Goal: Information Seeking & Learning: Understand site structure

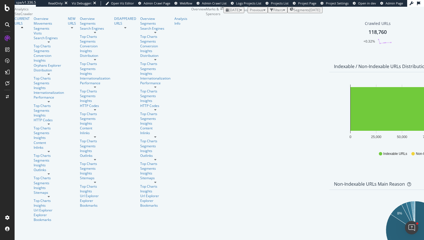
click at [229, 12] on span "2025 Aug. 16th" at bounding box center [234, 10] width 11 height 5
click at [268, 13] on button "Filters" at bounding box center [278, 10] width 20 height 6
click at [223, 20] on div "Add Filter Add Filter Group" at bounding box center [272, 16] width 99 height 6
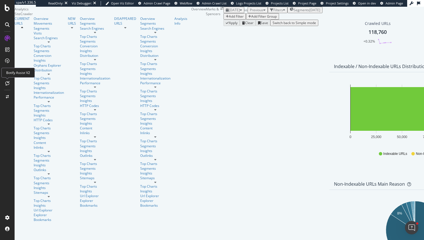
click at [8, 86] on div at bounding box center [7, 83] width 9 height 9
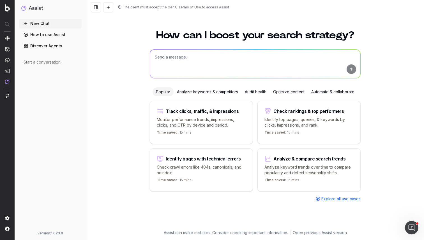
click at [199, 76] on textarea at bounding box center [255, 64] width 210 height 29
type textarea "w"
type textarea "a"
type textarea "What's the average number of inlinks per template?"
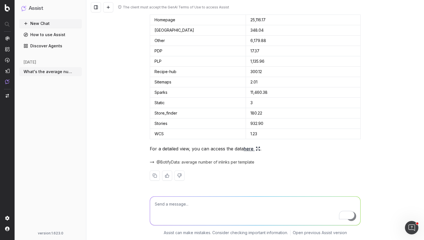
scroll to position [86, 0]
click at [244, 150] on link "here" at bounding box center [252, 150] width 17 height 8
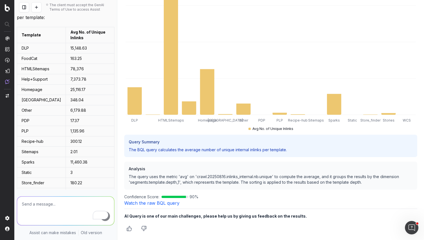
scroll to position [0, 0]
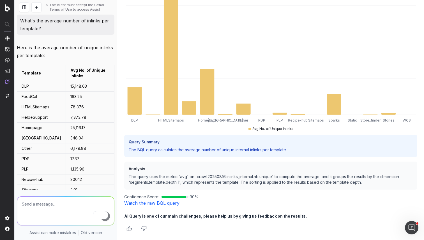
click at [136, 205] on link "Watch the raw BQL query" at bounding box center [151, 203] width 55 height 6
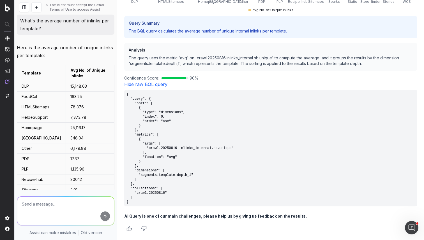
scroll to position [110, 0]
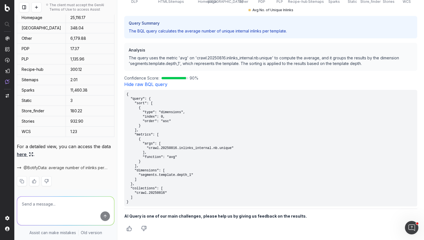
click at [128, 84] on link "Hide raw BQL query" at bounding box center [145, 85] width 43 height 6
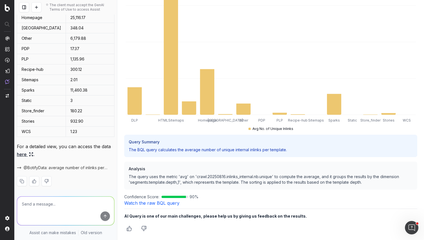
click at [149, 205] on link "Watch the raw BQL query" at bounding box center [151, 203] width 55 height 6
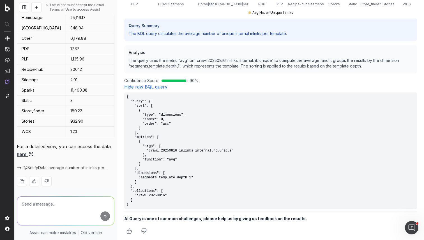
scroll to position [189, 0]
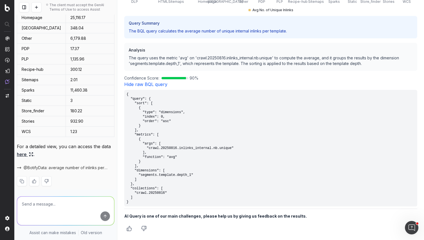
click at [134, 86] on link "Hide raw BQL query" at bounding box center [145, 85] width 43 height 6
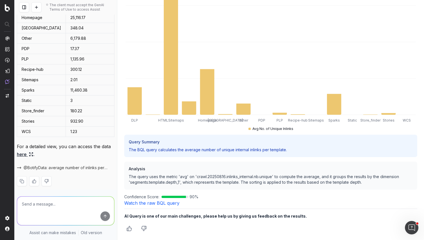
scroll to position [0, 0]
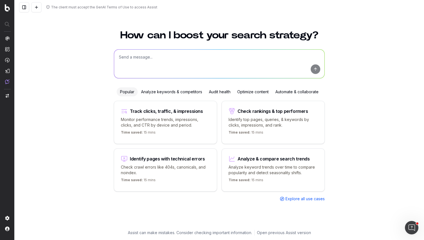
click at [22, 4] on button at bounding box center [24, 7] width 10 height 10
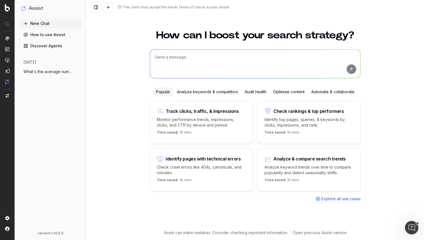
click at [51, 47] on link "Discover Agents" at bounding box center [50, 45] width 63 height 9
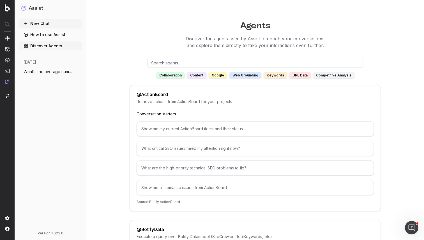
click at [52, 22] on button "New Chat" at bounding box center [50, 23] width 63 height 9
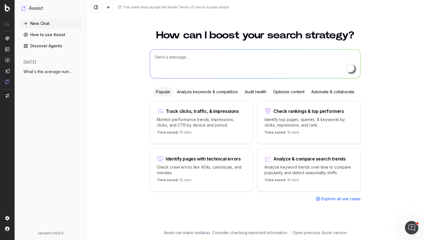
click at [229, 57] on textarea "To enrich screen reader interactions, please activate Accessibility in Grammarl…" at bounding box center [255, 64] width 210 height 29
type textarea "What's the average number of inlinks per template?"
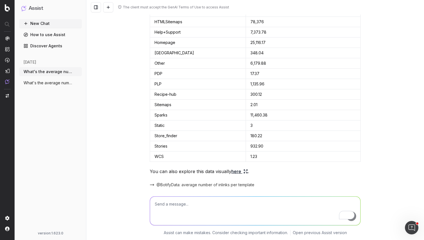
scroll to position [87, 0]
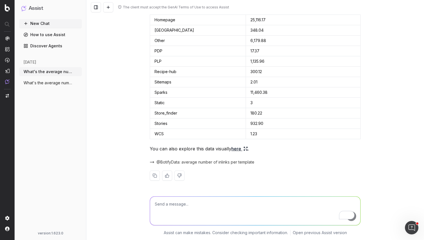
click at [236, 148] on link "here" at bounding box center [239, 149] width 17 height 8
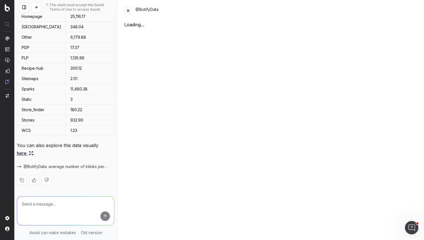
scroll to position [108, 0]
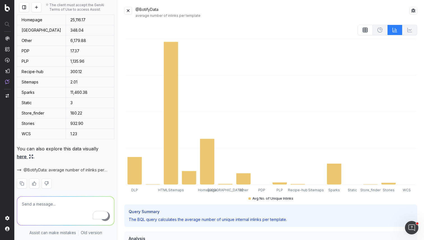
click at [362, 29] on icon at bounding box center [365, 30] width 6 height 6
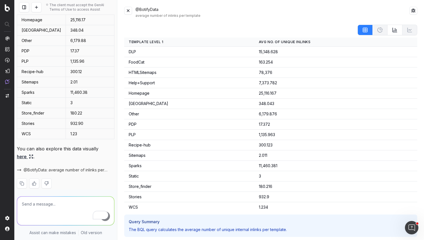
click at [393, 31] on icon at bounding box center [395, 30] width 6 height 6
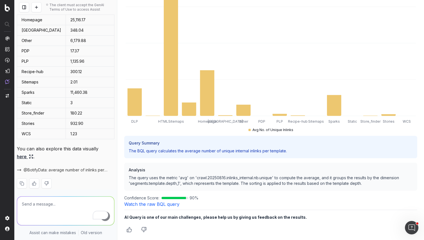
scroll to position [70, 0]
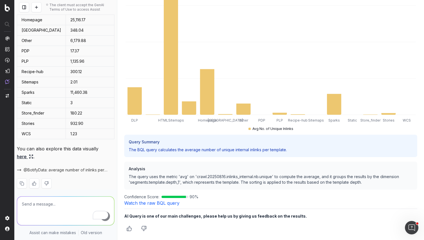
click at [167, 205] on link "Watch the raw BQL query" at bounding box center [151, 203] width 55 height 6
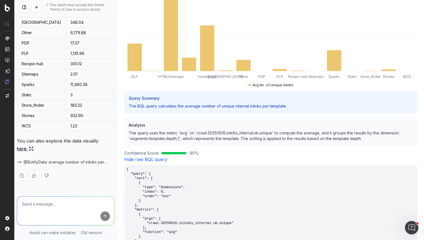
scroll to position [117, 0]
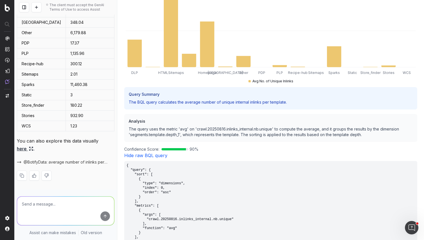
click at [132, 130] on p "The query uses the metric 'avg' on 'crawl.20250816.inlinks_internal.nb.unique' …" at bounding box center [271, 131] width 284 height 11
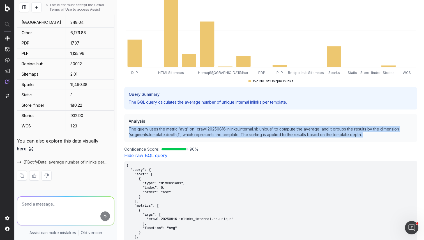
drag, startPoint x: 132, startPoint y: 130, endPoint x: 369, endPoint y: 134, distance: 237.1
click at [369, 134] on p "The query uses the metric 'avg' on 'crawl.20250816.inlinks_internal.nb.unique' …" at bounding box center [271, 131] width 284 height 11
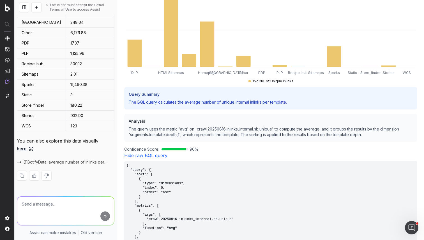
click at [369, 134] on p "The query uses the metric 'avg' on 'crawl.20250816.inlinks_internal.nb.unique' …" at bounding box center [271, 131] width 284 height 11
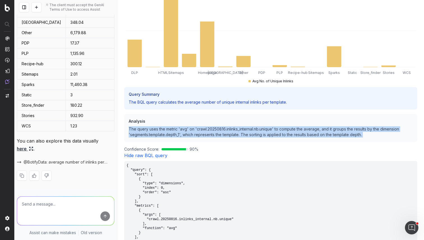
click at [369, 134] on p "The query uses the metric 'avg' on 'crawl.20250816.inlinks_internal.nb.unique' …" at bounding box center [271, 131] width 284 height 11
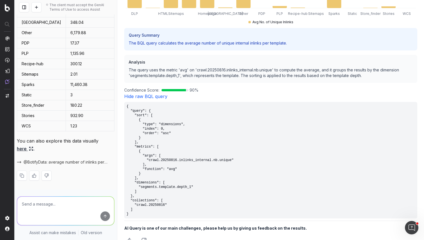
scroll to position [174, 0]
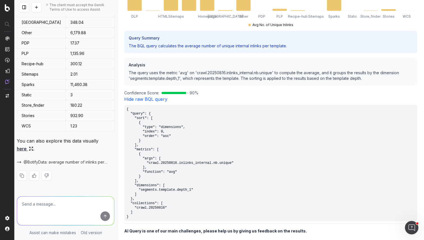
click at [135, 70] on div "Analysis The query uses the metric 'avg' on 'crawl.20250816.inlinks_internal.nb…" at bounding box center [270, 72] width 293 height 28
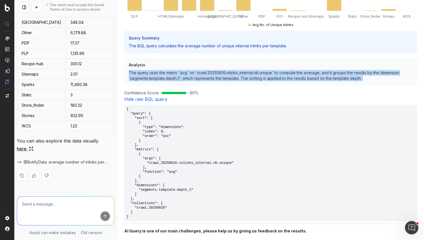
click at [135, 70] on div "Analysis The query uses the metric 'avg' on 'crawl.20250816.inlinks_internal.nb…" at bounding box center [270, 72] width 293 height 28
click at [166, 69] on div "Analysis The query uses the metric 'avg' on 'crawl.20250816.inlinks_internal.nb…" at bounding box center [270, 72] width 293 height 28
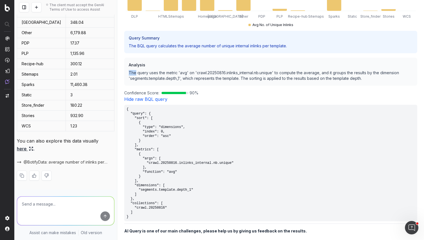
click at [166, 69] on div "Analysis The query uses the metric 'avg' on 'crawl.20250816.inlinks_internal.nb…" at bounding box center [270, 72] width 293 height 28
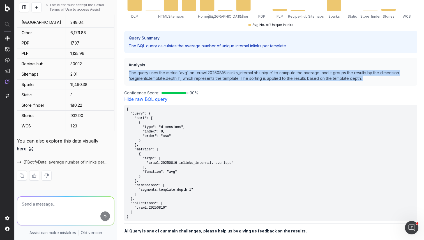
click at [166, 69] on div "Analysis The query uses the metric 'avg' on 'crawl.20250816.inlinks_internal.nb…" at bounding box center [270, 72] width 293 height 28
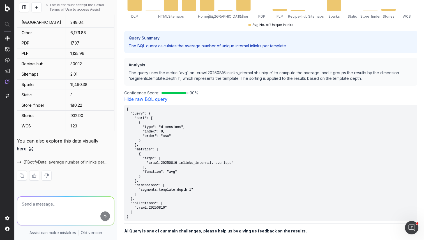
click at [234, 72] on p "The query uses the metric 'avg' on 'crawl.20250816.inlinks_internal.nb.unique' …" at bounding box center [271, 75] width 284 height 11
drag, startPoint x: 234, startPoint y: 72, endPoint x: 266, endPoint y: 73, distance: 32.0
click at [266, 73] on p "The query uses the metric 'avg' on 'crawl.20250816.inlinks_internal.nb.unique' …" at bounding box center [271, 75] width 284 height 11
click at [184, 72] on p "The query uses the metric 'avg' on 'crawl.20250816.inlinks_internal.nb.unique' …" at bounding box center [271, 75] width 284 height 11
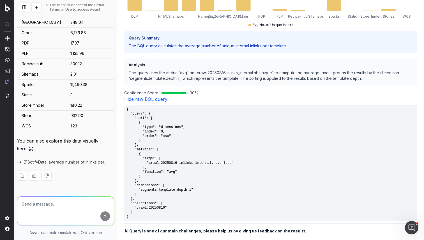
click at [176, 77] on p "The query uses the metric 'avg' on 'crawl.20250816.inlinks_internal.nb.unique' …" at bounding box center [271, 75] width 284 height 11
click at [165, 77] on p "The query uses the metric 'avg' on 'crawl.20250816.inlinks_internal.nb.unique' …" at bounding box center [271, 75] width 284 height 11
click at [161, 78] on p "The query uses the metric 'avg' on 'crawl.20250816.inlinks_internal.nb.unique' …" at bounding box center [271, 75] width 284 height 11
drag, startPoint x: 161, startPoint y: 78, endPoint x: 173, endPoint y: 77, distance: 12.3
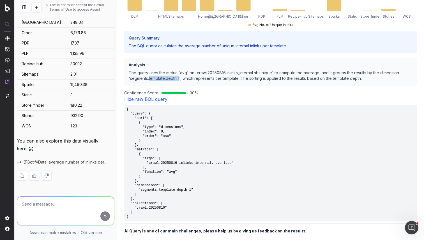
click at [173, 77] on p "The query uses the metric 'avg' on 'crawl.20250816.inlinks_internal.nb.unique' …" at bounding box center [271, 75] width 284 height 11
click at [162, 98] on link "Hide raw BQL query" at bounding box center [145, 99] width 43 height 6
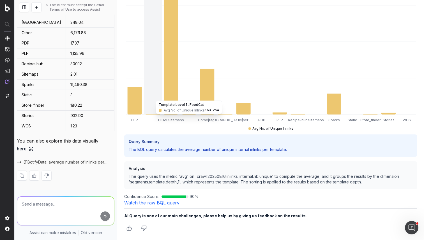
scroll to position [70, 0]
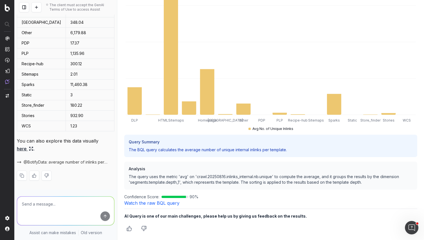
click at [194, 198] on span "90 %" at bounding box center [193, 197] width 9 height 6
click at [223, 177] on p "The query uses the metric 'avg' on 'crawl.20250816.inlinks_internal.nb.unique' …" at bounding box center [271, 179] width 284 height 11
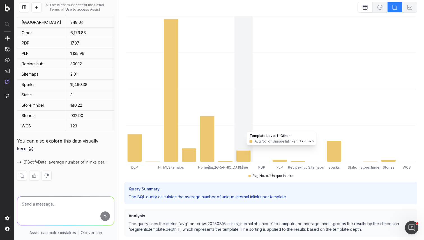
scroll to position [0, 0]
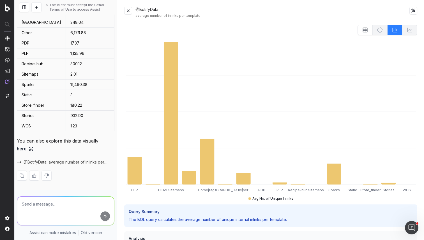
click at [128, 12] on button at bounding box center [128, 11] width 8 height 8
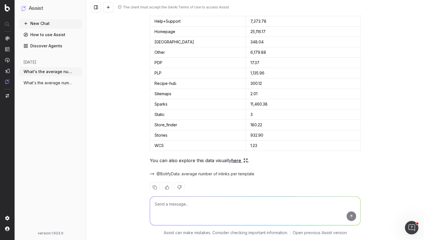
scroll to position [87, 0]
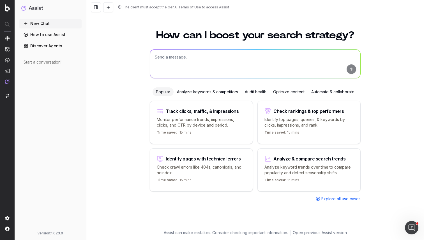
click at [189, 51] on textarea at bounding box center [255, 64] width 210 height 29
click at [188, 63] on textarea "To enrich screen reader interactions, please activate Accessibility in Grammarl…" at bounding box center [255, 64] width 210 height 29
click at [218, 91] on div "Analyze keywords & competitors" at bounding box center [207, 91] width 68 height 9
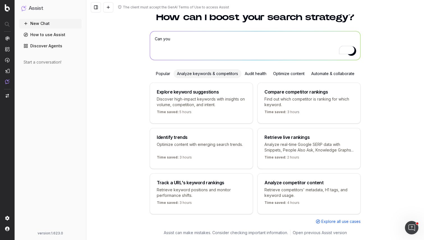
scroll to position [31, 0]
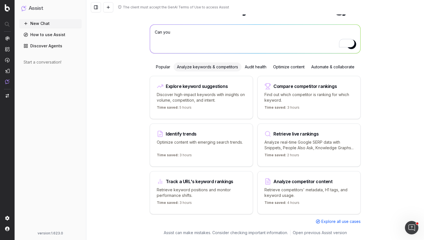
click at [260, 34] on textarea "Can you" at bounding box center [255, 39] width 210 height 29
click at [281, 156] on p "Time saved: 2 hours" at bounding box center [281, 156] width 35 height 7
type textarea "Fetch the latest Google search results for"
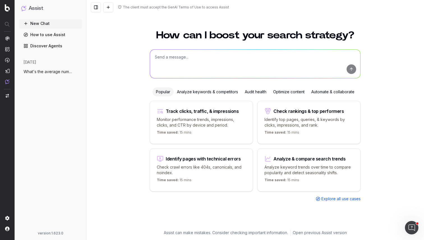
click at [166, 62] on textarea at bounding box center [255, 64] width 210 height 29
click at [173, 65] on textarea "Tell me what FAQs appear" at bounding box center [255, 64] width 210 height 29
click at [219, 57] on textarea "Can you analyser whether M&S appears in the FAQa for" at bounding box center [255, 64] width 210 height 29
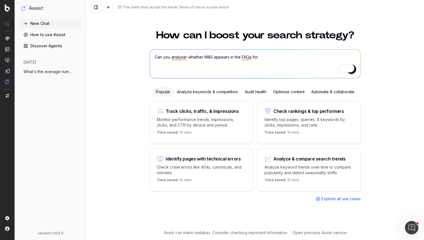
click at [219, 57] on textarea "Can you analyser whether M&S appears in the FAQa for" at bounding box center [255, 64] width 210 height 29
click at [249, 56] on textarea "Can you analyser whether M&S appears in the FAQa for" at bounding box center [255, 64] width 210 height 29
click at [289, 54] on textarea "Can you analyser whether M&S appears in the FAQs for" at bounding box center [255, 64] width 210 height 29
click at [288, 57] on textarea "Can you analyser whether M&S appears in the FAQs for" at bounding box center [255, 64] width 210 height 29
click at [263, 57] on textarea "Can you analyser whether M&S appears in the FAQs for best summer dres" at bounding box center [255, 64] width 210 height 29
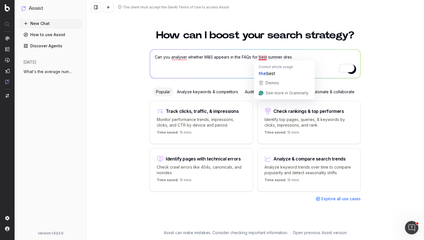
drag, startPoint x: 263, startPoint y: 57, endPoint x: 328, endPoint y: 57, distance: 65.6
click at [328, 57] on textarea "Can you analyser whether M&S appears in the FAQs for best summer dres" at bounding box center [255, 64] width 210 height 29
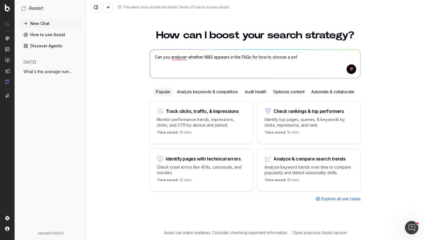
type textarea "Can you analyser whether M&S appears in the FAQs for how to choose a sofa"
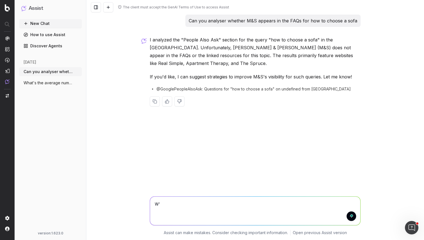
type textarea "W"
type textarea "What are the questions that rank"
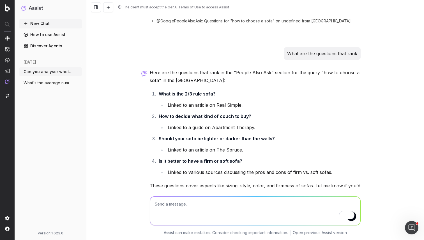
scroll to position [93, 0]
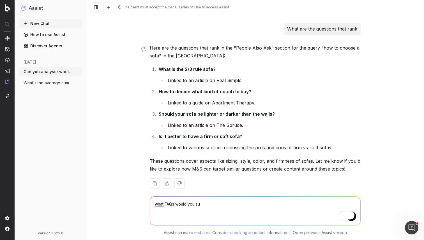
click at [270, 191] on div "what FAQs would you su what FAQs would you su" at bounding box center [254, 210] width 215 height 40
click at [270, 207] on textarea "what FAQs would you su" at bounding box center [255, 211] width 210 height 29
type textarea "A"
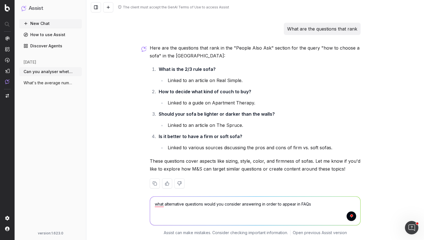
type textarea "what alternative questions would you consider answering in order to appear in F…"
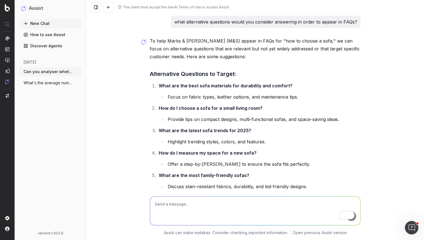
scroll to position [268, 0]
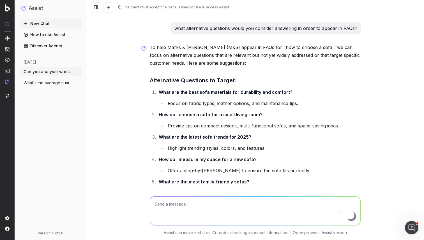
click at [250, 89] on li "What are the best sofa materials for durability and comfort? Focus on fabric ty…" at bounding box center [258, 97] width 203 height 19
click at [252, 89] on strong "What are the best sofa materials for durability and comfort?" at bounding box center [226, 92] width 134 height 6
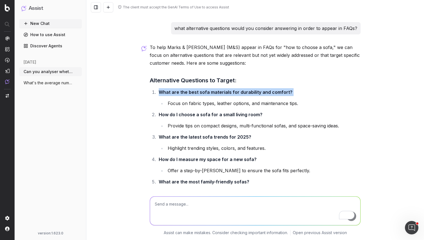
click at [252, 89] on strong "What are the best sofa materials for durability and comfort?" at bounding box center [226, 92] width 134 height 6
copy strong "What are the best sofa materials for durability and comfort?"
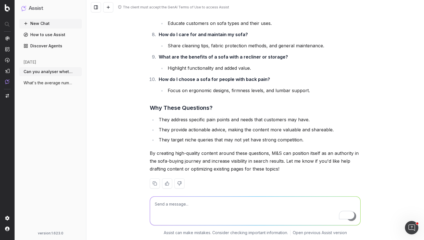
click at [209, 199] on textarea "To enrich screen reader interactions, please activate Accessibility in Grammarl…" at bounding box center [255, 211] width 210 height 29
paste textarea "What are the best sofa materials for durability and comfort?"
click at [155, 202] on textarea "What are the best sofa materials for durability and comfort?" at bounding box center [255, 211] width 210 height 29
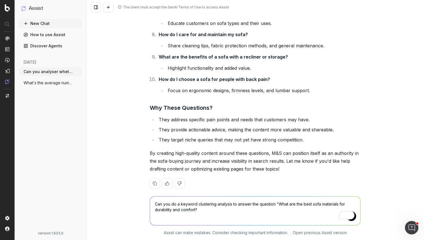
type textarea "Can you do a keyword clustering analysis to answer the question "What are the b…"
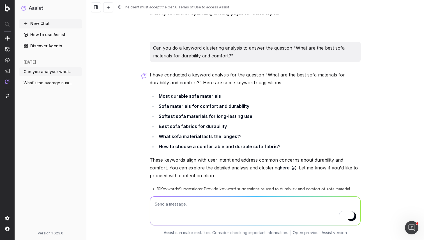
scroll to position [658, 0]
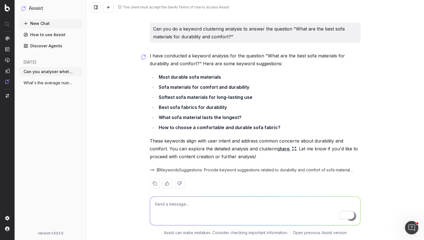
click at [211, 125] on strong "How to choose a comfortable and durable sofa fabric?" at bounding box center [220, 128] width 122 height 6
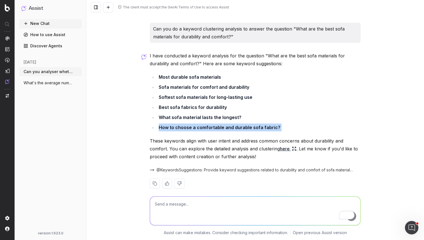
click at [211, 125] on strong "How to choose a comfortable and durable sofa fabric?" at bounding box center [220, 128] width 122 height 6
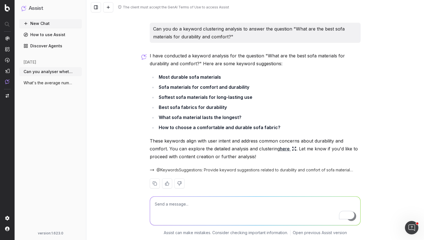
click at [287, 145] on link "here" at bounding box center [288, 149] width 17 height 8
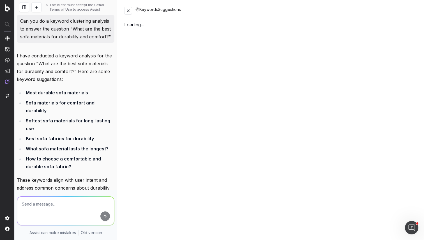
scroll to position [1027, 0]
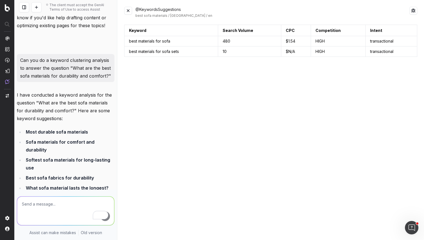
click at [264, 55] on td "10" at bounding box center [249, 52] width 63 height 10
click at [126, 11] on button at bounding box center [128, 11] width 8 height 8
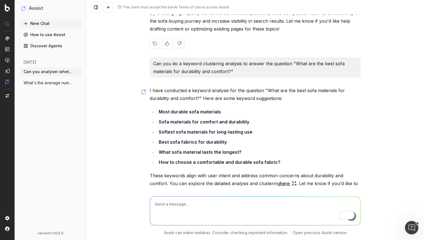
scroll to position [658, 0]
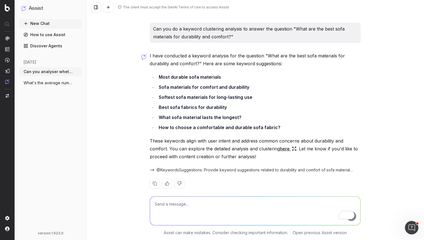
click at [221, 137] on p "These keywords align with user intent and address common concerns about durabil…" at bounding box center [255, 149] width 211 height 24
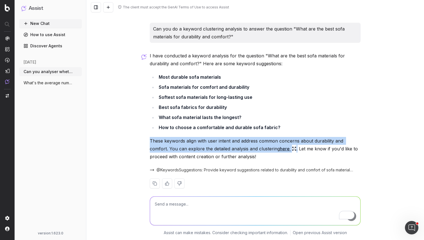
click at [221, 137] on p "These keywords align with user intent and address common concerns about durabil…" at bounding box center [255, 149] width 211 height 24
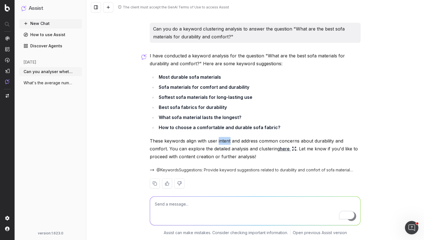
click at [221, 137] on p "These keywords align with user intent and address common concerns about durabil…" at bounding box center [255, 149] width 211 height 24
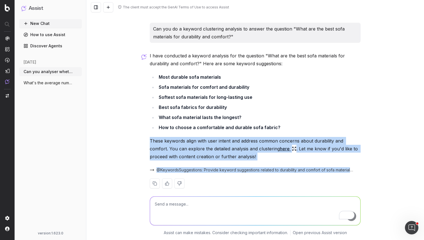
drag, startPoint x: 221, startPoint y: 135, endPoint x: 210, endPoint y: 154, distance: 22.0
click at [210, 154] on div "I have conducted a keyword analysis for the question "What are the best sofa ma…" at bounding box center [255, 125] width 211 height 146
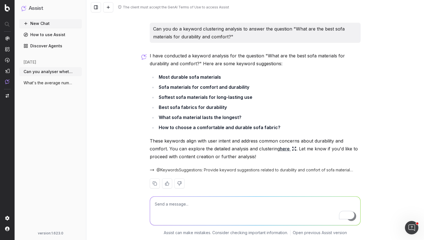
click at [174, 202] on textarea "To enrich screen reader interactions, please activate Accessibility in Grammarl…" at bounding box center [255, 211] width 210 height 29
type textarea "Which materials should I mention for this topic?"
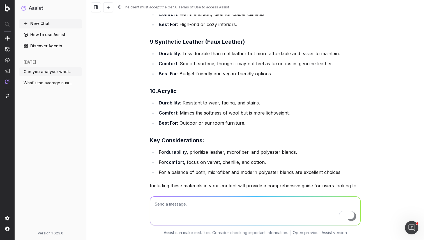
scroll to position [1307, 0]
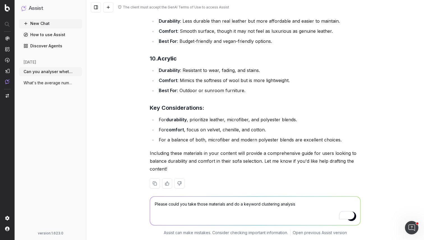
type textarea "Please could you take those materials and do a keyword clustering analysis?"
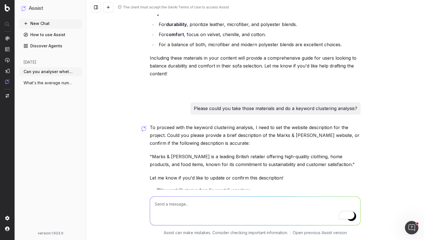
scroll to position [1421, 0]
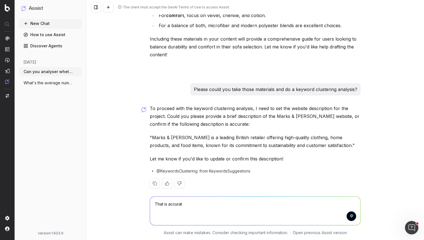
type textarea "That is accurate"
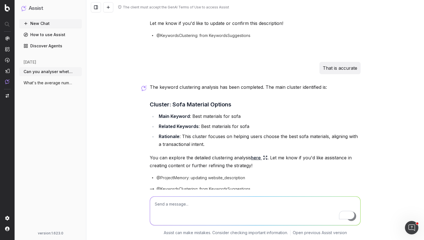
scroll to position [1576, 0]
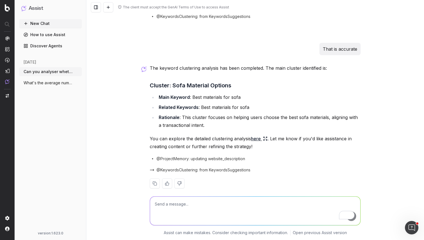
click at [257, 135] on link "here" at bounding box center [259, 139] width 17 height 8
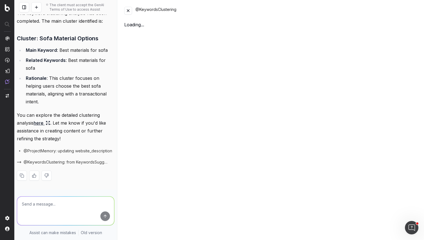
scroll to position [2377, 0]
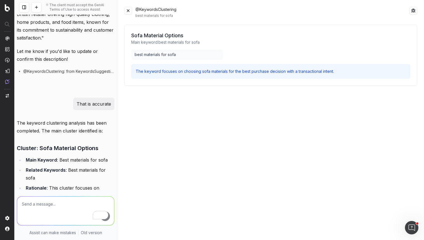
click at [161, 53] on div "best materials for sofa" at bounding box center [176, 55] width 91 height 10
click at [182, 73] on p "The keyword focuses on choosing sofa materials for the best purchase decision w…" at bounding box center [271, 72] width 270 height 6
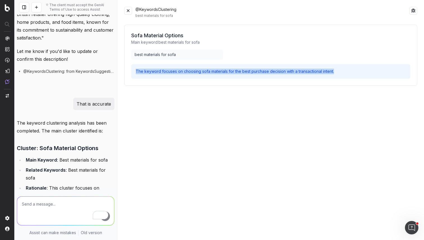
click at [182, 73] on p "The keyword focuses on choosing sofa materials for the best purchase decision w…" at bounding box center [271, 72] width 270 height 6
click at [129, 11] on button at bounding box center [128, 11] width 8 height 8
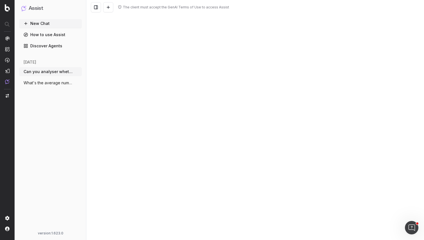
scroll to position [1576, 0]
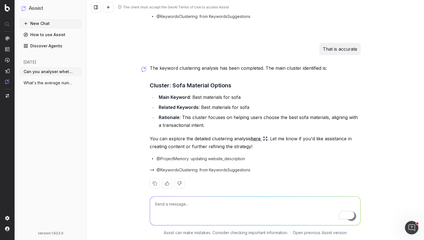
click at [202, 135] on p "You can explore the detailed clustering analysis here . Let me know if you'd li…" at bounding box center [255, 143] width 211 height 16
click at [196, 105] on strong "Related Keywords" at bounding box center [179, 108] width 40 height 6
click at [182, 94] on strong "Main Keyword" at bounding box center [174, 97] width 31 height 6
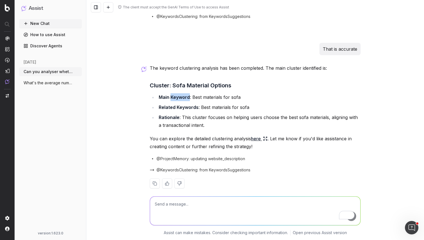
click at [182, 94] on strong "Main Keyword" at bounding box center [174, 97] width 31 height 6
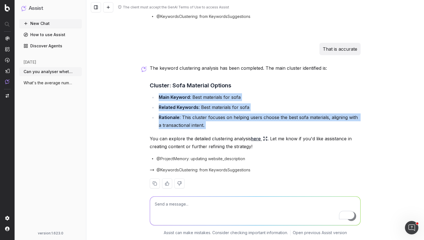
drag, startPoint x: 182, startPoint y: 91, endPoint x: 191, endPoint y: 111, distance: 22.8
click at [191, 111] on ul "Main Keyword : Best materials for sofa Related Keywords : Best materials for so…" at bounding box center [255, 111] width 211 height 36
click at [191, 114] on li "Rationale : This cluster focuses on helping users choose the best sofa material…" at bounding box center [258, 122] width 203 height 16
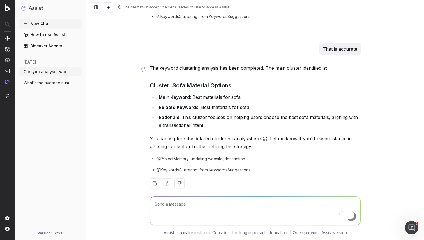
click at [185, 212] on textarea "To enrich screen reader interactions, please activate Accessibility in Grammarl…" at bounding box center [255, 211] width 210 height 29
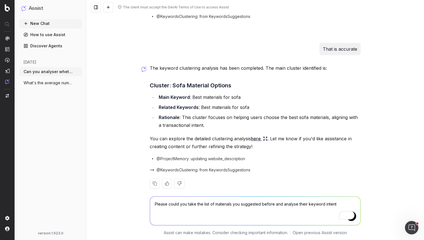
click at [318, 205] on textarea "Please could you take the list of materials you suggested before and analyse th…" at bounding box center [255, 211] width 210 height 29
drag, startPoint x: 318, startPoint y: 205, endPoint x: 336, endPoint y: 202, distance: 18.8
click at [336, 202] on textarea "Please could you take the list of materials you suggested before and analyse th…" at bounding box center [255, 211] width 210 height 29
drag, startPoint x: 336, startPoint y: 202, endPoint x: 311, endPoint y: 202, distance: 25.2
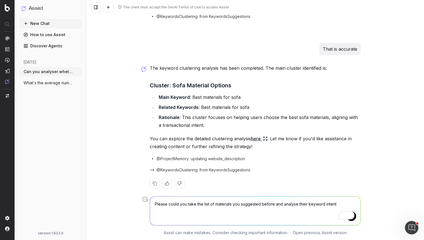
click at [311, 202] on textarea "Please could you take the list of materials you suggested before and analyse th…" at bounding box center [255, 211] width 210 height 29
type textarea "Please could you take the list of materials you suggested before and analyse th…"
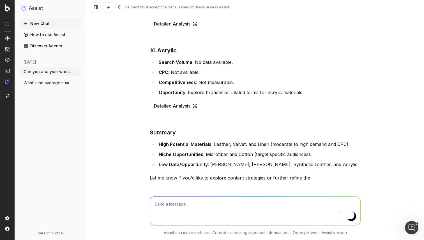
scroll to position [2532, 0]
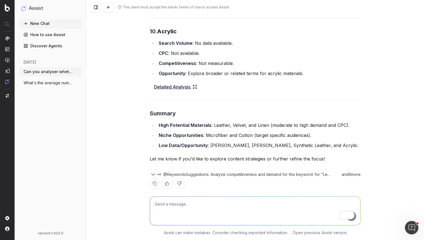
click at [153, 171] on icon "button" at bounding box center [153, 174] width 7 height 7
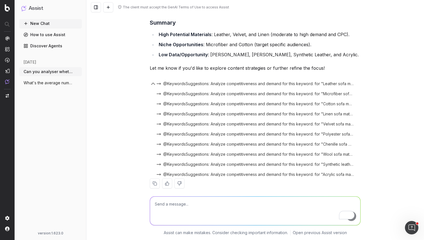
click at [151, 80] on icon "button" at bounding box center [153, 83] width 7 height 7
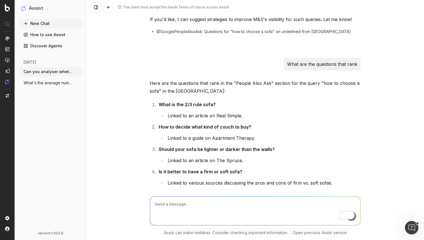
scroll to position [0, 0]
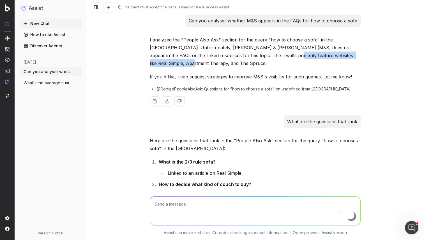
drag, startPoint x: 253, startPoint y: 54, endPoint x: 355, endPoint y: 55, distance: 102.3
click at [355, 55] on p "I analyzed the "People Also Ask" section for the query "how to choose a sofa" i…" at bounding box center [255, 51] width 211 height 31
click at [175, 86] on span "@GooglePeopleAlsoAsk: Questions for "how to choose a sofa" on undefined from GB" at bounding box center [253, 89] width 194 height 6
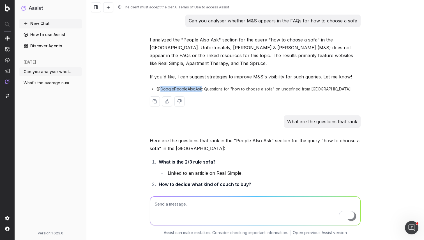
click at [175, 86] on span "@GooglePeopleAlsoAsk: Questions for "how to choose a sofa" on undefined from GB" at bounding box center [253, 89] width 194 height 6
click at [159, 86] on span "@GooglePeopleAlsoAsk: Questions for "how to choose a sofa" on undefined from GB" at bounding box center [253, 89] width 194 height 6
click at [157, 86] on span "@GooglePeopleAlsoAsk: Questions for "how to choose a sofa" on undefined from GB" at bounding box center [253, 89] width 194 height 6
drag, startPoint x: 157, startPoint y: 80, endPoint x: 186, endPoint y: 80, distance: 28.3
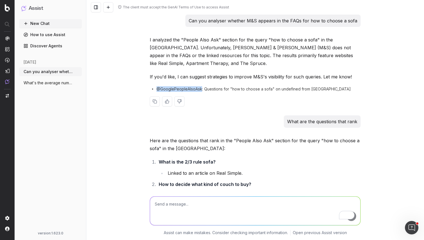
click at [186, 86] on span "@GooglePeopleAlsoAsk: Questions for "how to choose a sofa" on undefined from GB" at bounding box center [253, 89] width 194 height 6
click at [213, 86] on span "@GooglePeopleAlsoAsk: Questions for "how to choose a sofa" on undefined from GB" at bounding box center [253, 89] width 194 height 6
click at [235, 86] on span "@GooglePeopleAlsoAsk: Questions for "how to choose a sofa" on undefined from GB" at bounding box center [253, 89] width 194 height 6
drag, startPoint x: 235, startPoint y: 81, endPoint x: 267, endPoint y: 82, distance: 32.2
click at [266, 86] on span "@GooglePeopleAlsoAsk: Questions for "how to choose a sofa" on undefined from GB" at bounding box center [253, 89] width 194 height 6
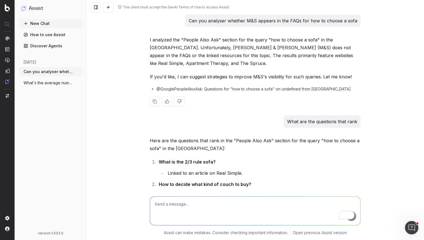
click at [304, 100] on div "I analyzed the "People Also Ask" section for the query "how to choose a sofa" i…" at bounding box center [255, 76] width 211 height 80
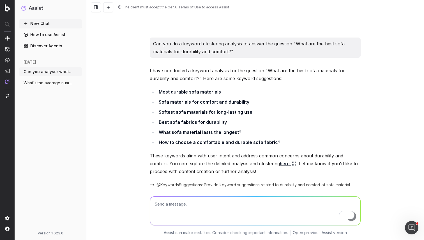
scroll to position [641, 0]
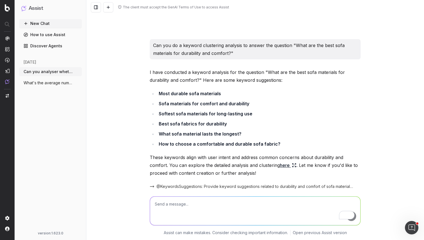
click at [301, 41] on p "Can you do a keyword clustering analysis to answer the question "What are the b…" at bounding box center [255, 49] width 204 height 16
click at [294, 41] on p "Can you do a keyword clustering analysis to answer the question "What are the b…" at bounding box center [255, 49] width 204 height 16
drag, startPoint x: 292, startPoint y: 37, endPoint x: 314, endPoint y: 49, distance: 24.8
click at [314, 49] on p "Can you do a keyword clustering analysis to answer the question "What are the b…" at bounding box center [255, 49] width 204 height 16
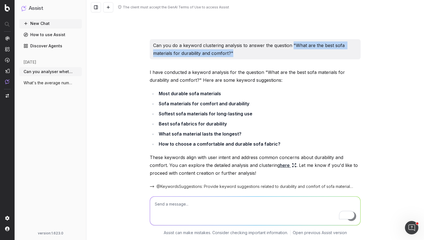
click at [306, 45] on p "Can you do a keyword clustering analysis to answer the question "What are the b…" at bounding box center [255, 49] width 204 height 16
drag, startPoint x: 307, startPoint y: 45, endPoint x: 293, endPoint y: 37, distance: 15.2
click at [293, 41] on p "Can you do a keyword clustering analysis to answer the question "What are the b…" at bounding box center [255, 49] width 204 height 16
drag, startPoint x: 292, startPoint y: 37, endPoint x: 306, endPoint y: 48, distance: 16.9
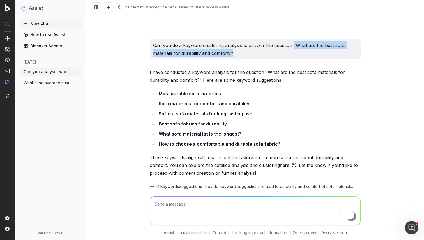
click at [305, 48] on p "Can you do a keyword clustering analysis to answer the question "What are the b…" at bounding box center [255, 49] width 204 height 16
click at [306, 48] on p "Can you do a keyword clustering analysis to answer the question "What are the b…" at bounding box center [255, 49] width 204 height 16
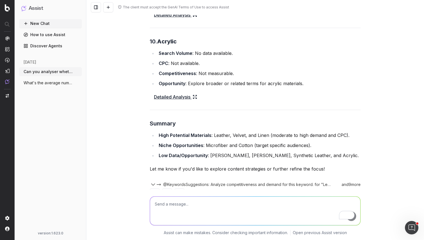
scroll to position [2532, 0]
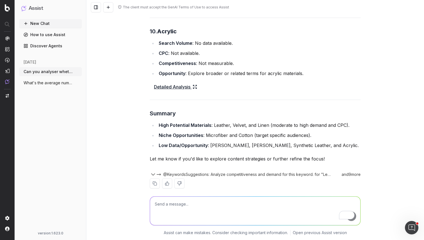
click at [170, 199] on textarea "To enrich screen reader interactions, please activate Accessibility in Grammarl…" at bounding box center [255, 211] width 210 height 29
type textarea "Can you suggest the most relevant page on our website for sofas"
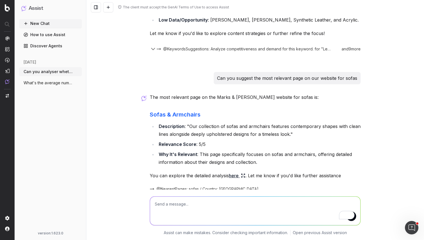
scroll to position [2676, 0]
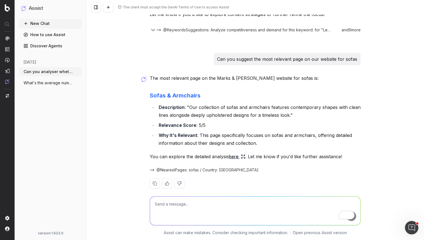
click at [187, 92] on link "Sofas & Armchairs" at bounding box center [175, 95] width 51 height 7
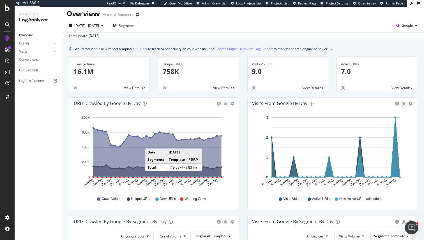
scroll to position [1, 0]
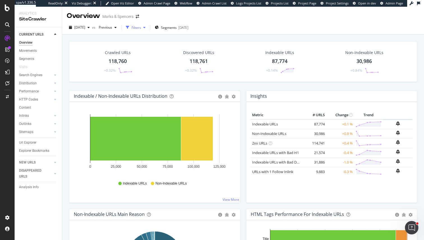
click at [141, 26] on div "Filters" at bounding box center [136, 27] width 10 height 5
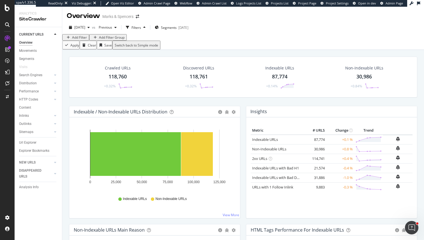
click at [85, 40] on div "Add Filter" at bounding box center [79, 37] width 15 height 5
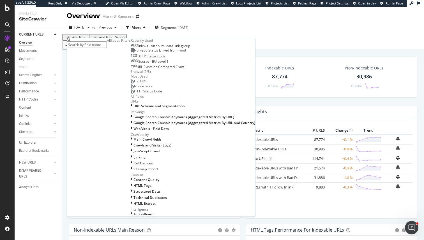
scroll to position [179, 0]
click at [133, 155] on span "Linking" at bounding box center [139, 157] width 12 height 5
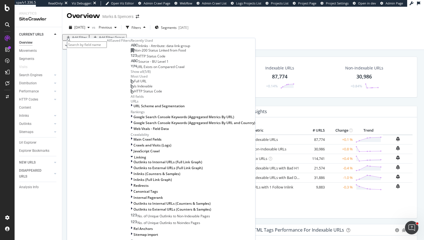
scroll to position [195, 0]
click at [131, 172] on div "Inlinks (Counters & Samples)" at bounding box center [193, 174] width 124 height 5
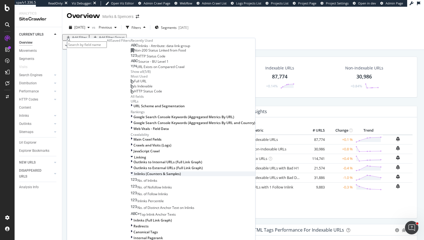
click at [134, 172] on span "Inlinks (Counters & Samples)" at bounding box center [157, 174] width 47 height 5
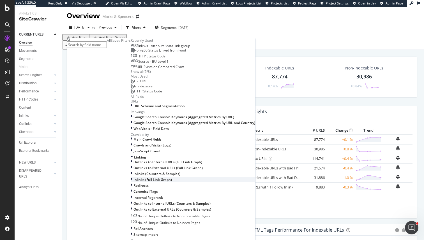
click at [131, 177] on div "Inlinks (Full Link Graph)" at bounding box center [193, 179] width 124 height 5
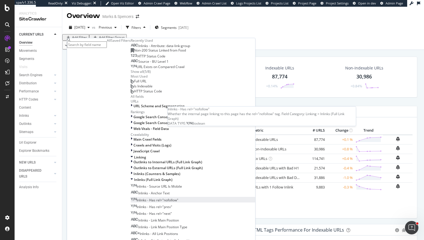
scroll to position [226, 0]
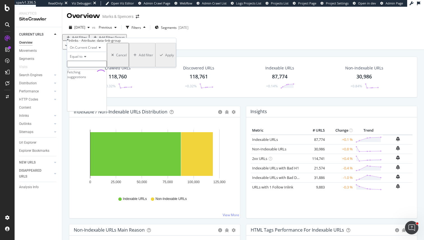
click at [95, 67] on input "text" at bounding box center [87, 64] width 40 height 6
click at [87, 85] on span "PillLinks" at bounding box center [78, 82] width 18 height 5
type input "PillLinks"
click at [165, 59] on div "Apply" at bounding box center [169, 56] width 9 height 5
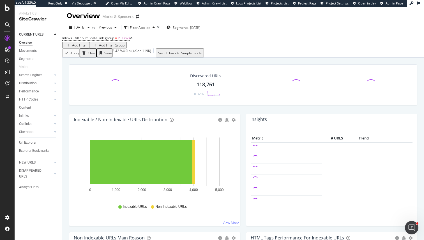
click at [87, 44] on div "Add Filter" at bounding box center [79, 45] width 15 height 5
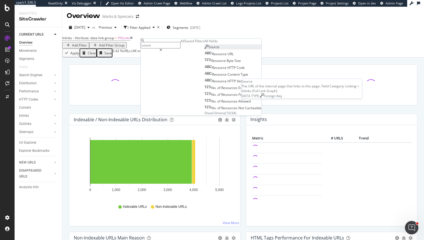
type input "soure"
click at [208, 49] on span "Source" at bounding box center [213, 47] width 11 height 5
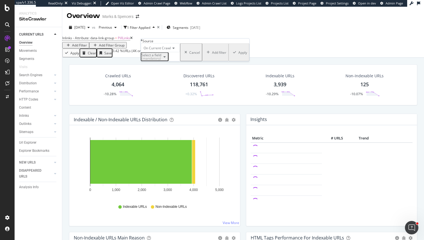
click at [160, 60] on div "Select a field (mandatory)" at bounding box center [151, 57] width 20 height 7
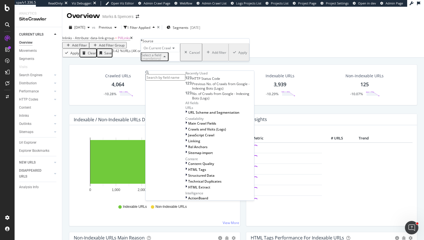
click at [169, 77] on input "text" at bounding box center [165, 77] width 40 height 6
click at [156, 76] on input "text" at bounding box center [165, 77] width 40 height 6
type input "pagetype"
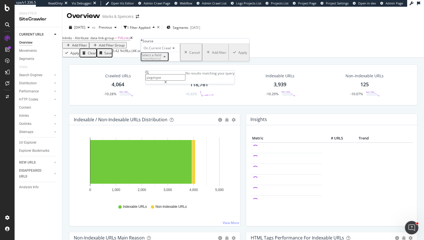
click at [163, 77] on input "pagetype" at bounding box center [165, 77] width 40 height 6
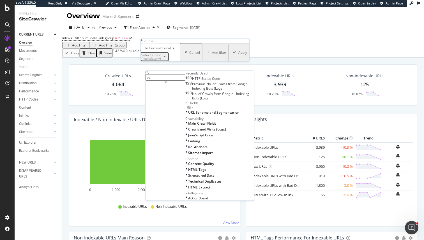
type input "p"
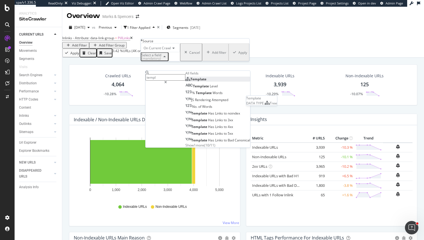
type input "templ"
click at [185, 82] on div "Template" at bounding box center [195, 79] width 21 height 5
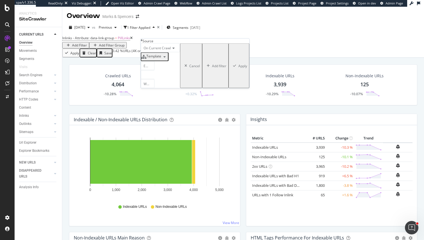
click at [154, 79] on div at bounding box center [148, 74] width 14 height 9
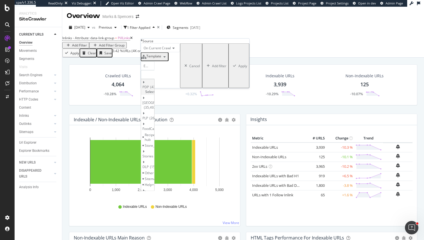
click at [155, 94] on span "Select" at bounding box center [150, 91] width 10 height 5
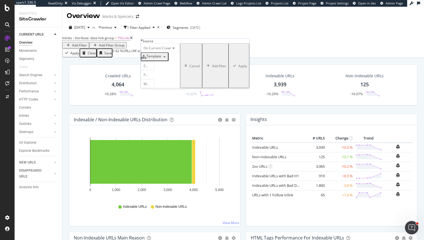
click at [238, 68] on div "Apply" at bounding box center [242, 65] width 9 height 5
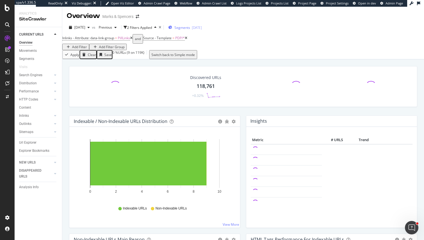
click at [190, 30] on span "Segments" at bounding box center [182, 27] width 16 height 5
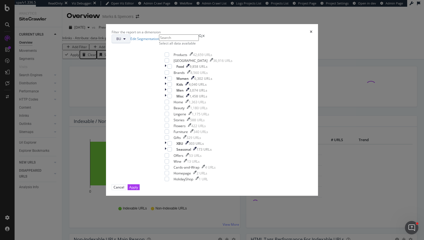
click at [130, 43] on button "BU" at bounding box center [121, 38] width 19 height 9
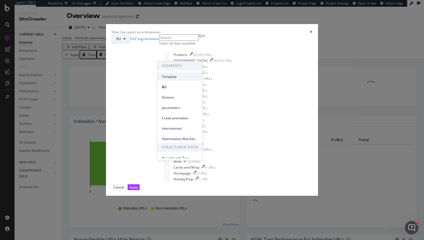
click at [172, 75] on span "Template" at bounding box center [180, 76] width 36 height 5
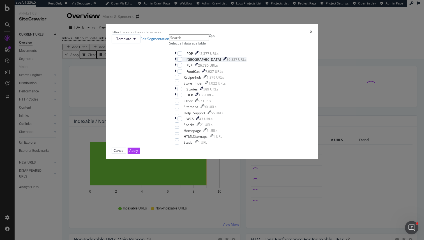
click at [175, 62] on icon "modal" at bounding box center [176, 59] width 2 height 5
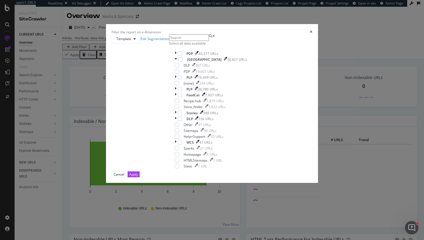
click at [310, 34] on icon "times" at bounding box center [311, 31] width 3 height 3
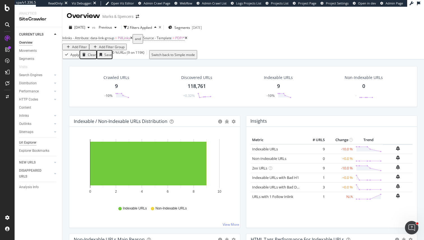
click at [27, 141] on div "Url Explorer" at bounding box center [27, 143] width 17 height 6
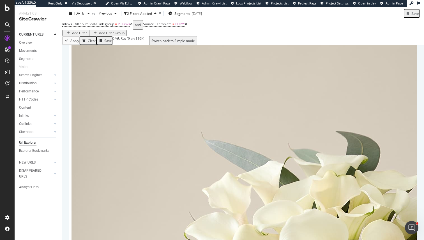
scroll to position [149, 0]
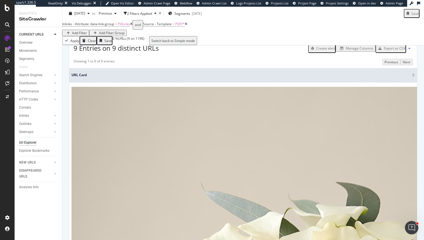
scroll to position [88, 0]
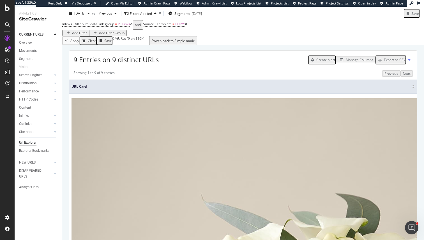
click at [354, 64] on div "Create alert Manage Columns Export as CSV" at bounding box center [360, 60] width 105 height 10
click at [354, 62] on div "Manage Columns" at bounding box center [359, 59] width 27 height 5
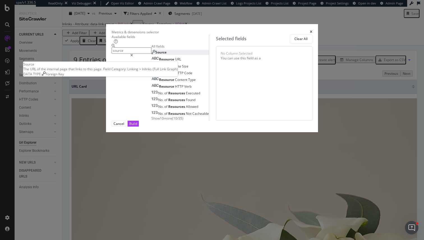
type input "source"
click at [166, 55] on div "Source" at bounding box center [158, 52] width 15 height 5
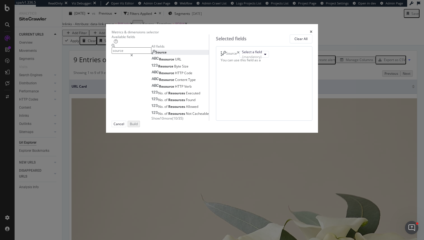
click at [261, 58] on div "Select a field (mandatory)" at bounding box center [253, 54] width 29 height 7
click at [261, 58] on button "Select a field (mandatory)" at bounding box center [253, 54] width 29 height 7
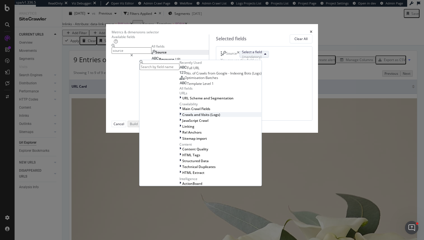
scroll to position [47, 0]
click at [250, 100] on div "URL Scheme and Segmentation" at bounding box center [221, 98] width 79 height 5
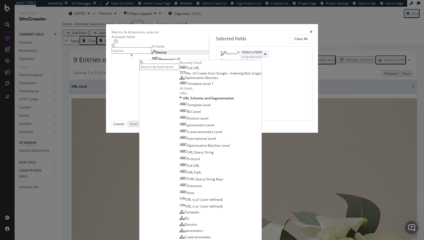
scroll to position [4, 0]
click at [199, 70] on span "Full URL" at bounding box center [193, 68] width 12 height 5
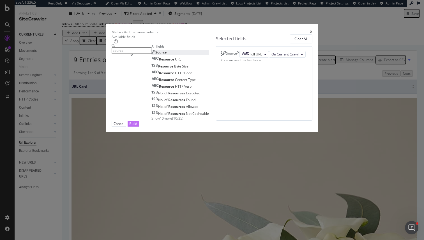
click at [137, 126] on div "Build" at bounding box center [133, 123] width 8 height 5
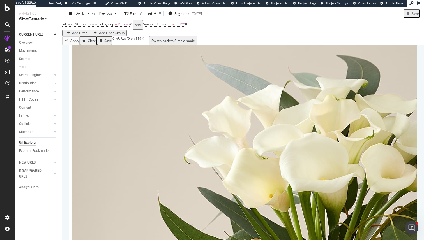
scroll to position [226, 0]
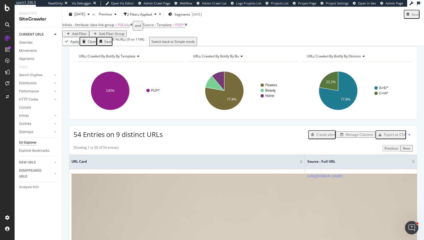
scroll to position [0, 0]
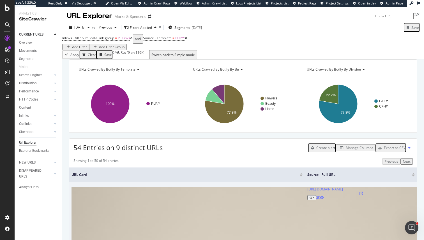
click at [363, 195] on icon at bounding box center [360, 193] width 3 height 3
click at [314, 198] on icon at bounding box center [311, 197] width 4 height 3
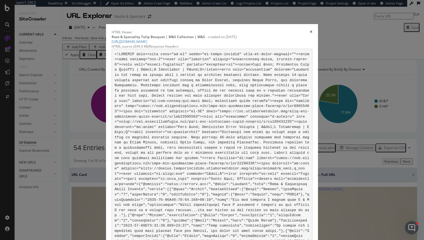
drag, startPoint x: 300, startPoint y: 134, endPoint x: 290, endPoint y: 134, distance: 9.3
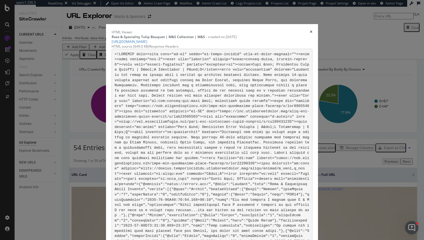
drag, startPoint x: 222, startPoint y: 125, endPoint x: 276, endPoint y: 126, distance: 53.5
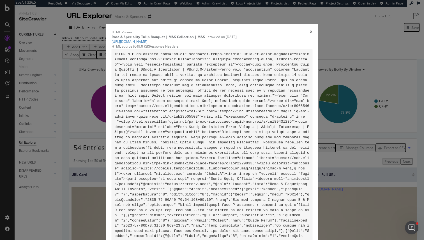
scroll to position [14904, 0]
drag, startPoint x: 171, startPoint y: 118, endPoint x: 213, endPoint y: 118, distance: 42.6
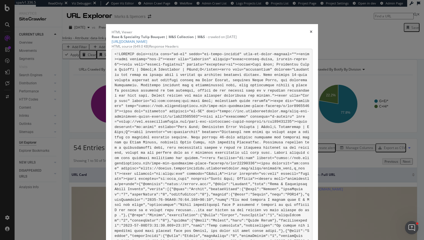
click at [312, 30] on icon "times" at bounding box center [311, 31] width 3 height 3
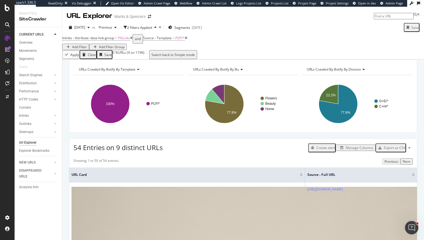
click at [383, 13] on input at bounding box center [394, 16] width 40 height 6
paste input "[URL][DOMAIN_NAME]"
click at [378, 15] on input "[URL][DOMAIN_NAME]" at bounding box center [394, 16] width 40 height 6
drag, startPoint x: 378, startPoint y: 15, endPoint x: 413, endPoint y: 17, distance: 35.1
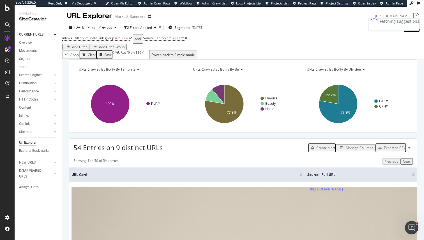
click at [413, 17] on div "[URL][DOMAIN_NAME]" at bounding box center [397, 16] width 46 height 6
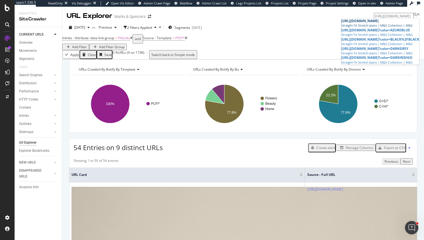
type input "[URL][DOMAIN_NAME]"
click at [360, 23] on div "[URL][DOMAIN_NAME]" at bounding box center [380, 20] width 78 height 5
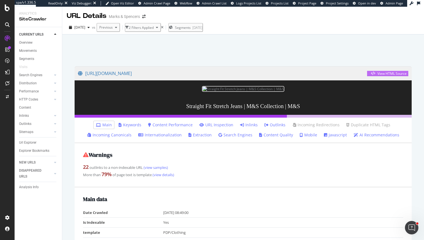
click at [384, 73] on div "View HTML Source" at bounding box center [391, 73] width 29 height 5
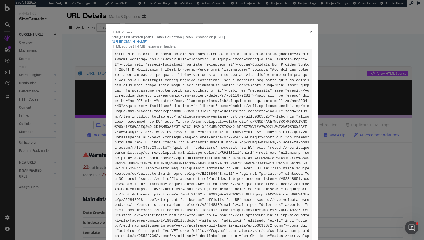
scroll to position [83166, 0]
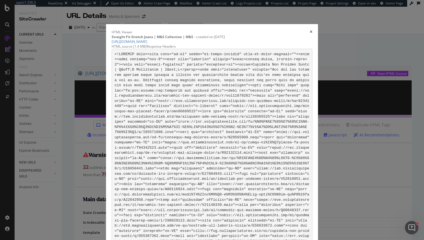
drag, startPoint x: 149, startPoint y: 163, endPoint x: 303, endPoint y: 161, distance: 154.2
click at [312, 30] on icon "times" at bounding box center [311, 31] width 3 height 3
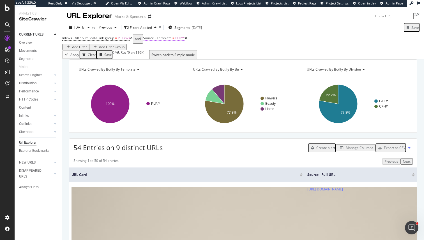
click at [163, 40] on span "Source - Template" at bounding box center [157, 38] width 29 height 5
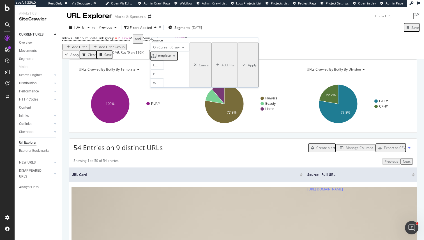
click at [164, 78] on div "PDP" at bounding box center [157, 74] width 14 height 9
click at [173, 110] on span "26,786 URLS" at bounding box center [169, 112] width 21 height 5
click at [165, 115] on span "Select" at bounding box center [160, 117] width 10 height 5
click at [248, 68] on div "Apply" at bounding box center [252, 65] width 9 height 5
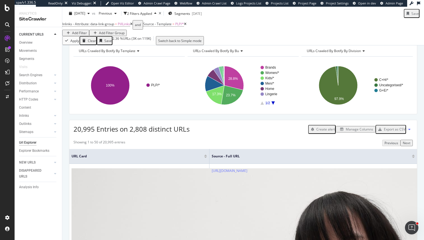
scroll to position [20, 0]
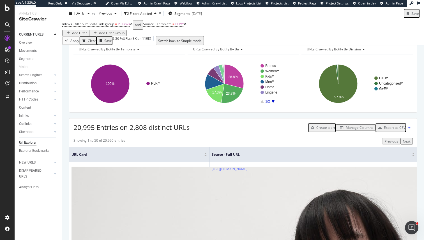
click at [130, 132] on span "20,995 Entries on 2,808 distinct URLs" at bounding box center [131, 127] width 116 height 9
drag, startPoint x: 130, startPoint y: 138, endPoint x: 140, endPoint y: 138, distance: 10.4
click at [140, 132] on span "20,995 Entries on 2,808 distinct URLs" at bounding box center [131, 127] width 116 height 9
